Goal: Information Seeking & Learning: Check status

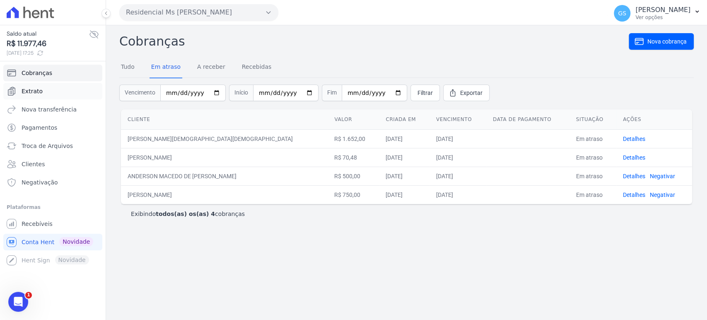
click at [49, 89] on link "Extrato" at bounding box center [52, 91] width 99 height 17
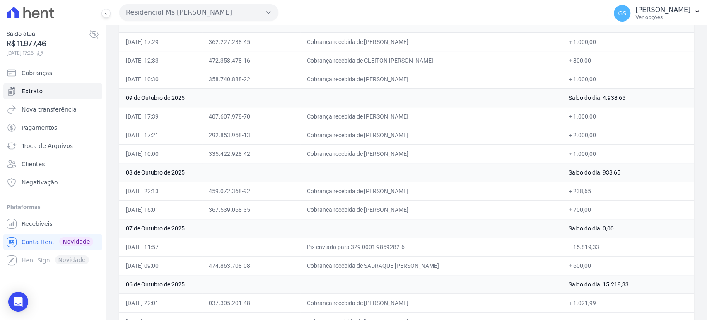
scroll to position [276, 0]
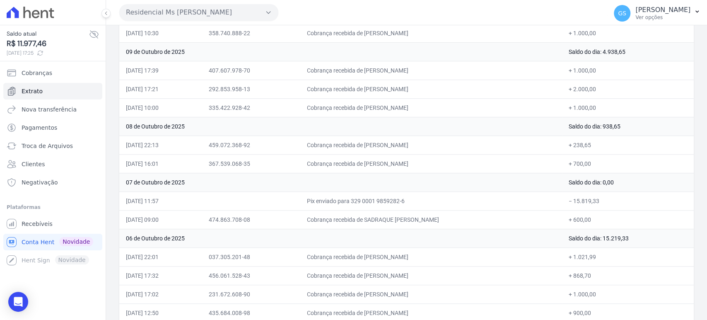
drag, startPoint x: 583, startPoint y: 199, endPoint x: 606, endPoint y: 195, distance: 23.1
click at [606, 195] on td "− 15.819,33" at bounding box center [628, 200] width 132 height 19
drag, startPoint x: 583, startPoint y: 201, endPoint x: 616, endPoint y: 198, distance: 32.4
click at [616, 198] on td "− 15.819,33" at bounding box center [628, 200] width 132 height 19
click at [615, 198] on td "− 15.819,33" at bounding box center [628, 200] width 132 height 19
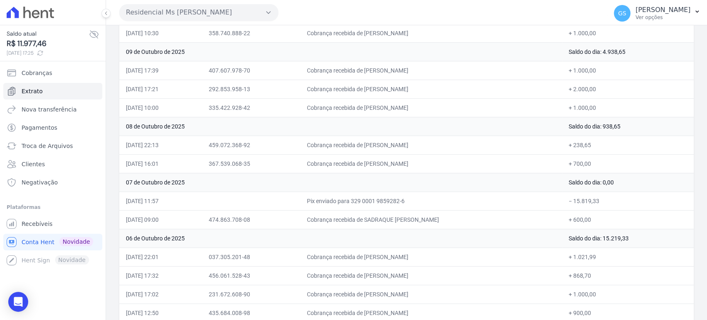
click at [605, 199] on td "− 15.819,33" at bounding box center [628, 200] width 132 height 19
drag, startPoint x: 606, startPoint y: 199, endPoint x: 582, endPoint y: 200, distance: 24.5
click at [582, 200] on td "− 15.819,33" at bounding box center [628, 200] width 132 height 19
copy td "15.819,33"
click at [483, 251] on td "Cobrança recebida de [PERSON_NAME]" at bounding box center [430, 256] width 261 height 19
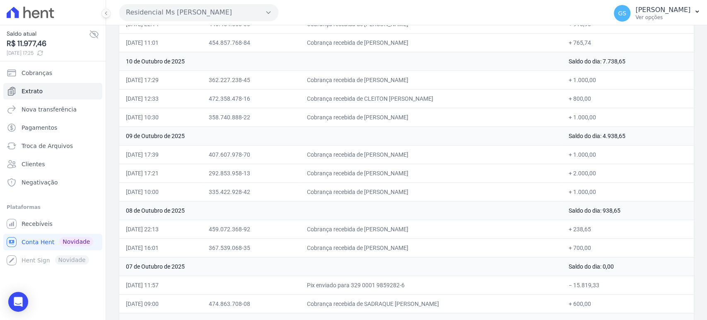
scroll to position [238, 0]
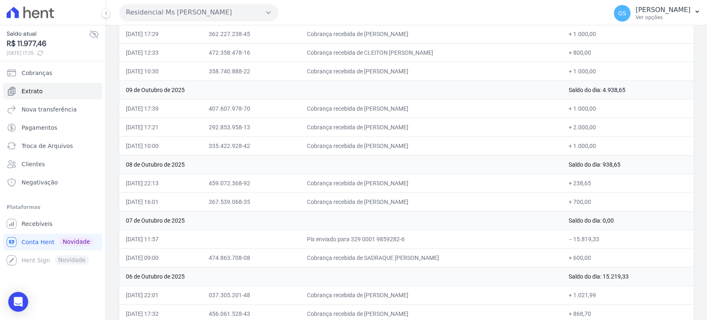
drag, startPoint x: 609, startPoint y: 238, endPoint x: 582, endPoint y: 239, distance: 26.5
click at [582, 239] on td "− 15.819,33" at bounding box center [628, 238] width 132 height 19
copy td "15.819,33"
click at [507, 257] on td "Cobrança recebida de SADRAQUE [PERSON_NAME]" at bounding box center [430, 257] width 261 height 19
drag, startPoint x: 125, startPoint y: 215, endPoint x: 650, endPoint y: 238, distance: 525.8
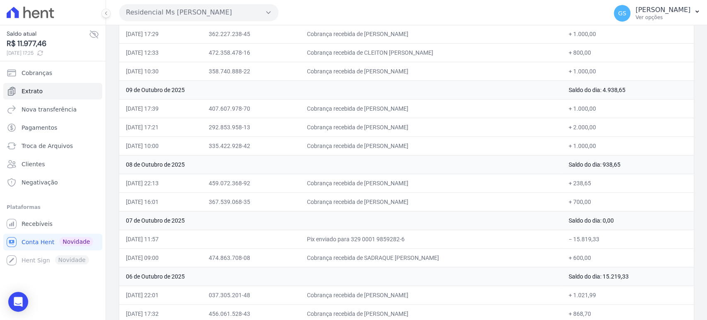
click at [650, 238] on tbody "[DATE] Saldo do dia: 11.977,46 [DATE] 16:28 531.234.878-30 Cobrança recebida de…" at bounding box center [406, 173] width 574 height 559
click at [649, 238] on td "− 15.819,33" at bounding box center [628, 238] width 132 height 19
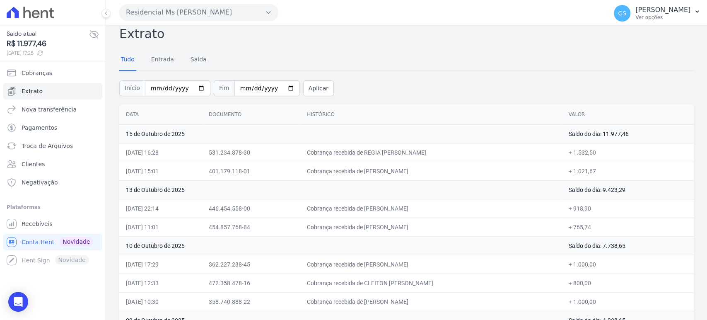
scroll to position [0, 0]
